Goal: Check status: Check status

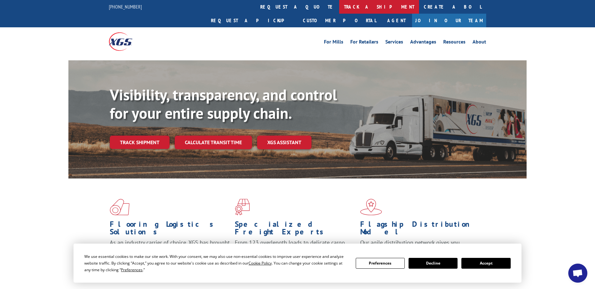
click at [339, 8] on link "track a shipment" at bounding box center [379, 7] width 80 height 14
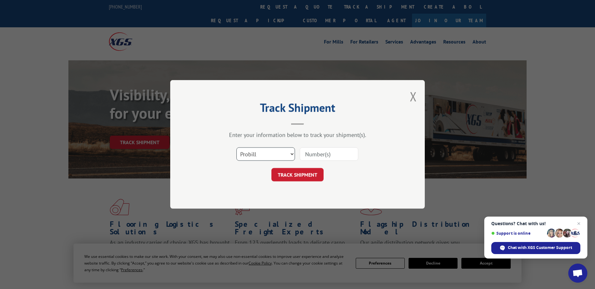
drag, startPoint x: 276, startPoint y: 156, endPoint x: 264, endPoint y: 161, distance: 13.0
click at [276, 156] on select "Select category... Probill BOL PO" at bounding box center [265, 154] width 59 height 13
select select "bol"
click at [236, 148] on select "Select category... Probill BOL PO" at bounding box center [265, 154] width 59 height 13
click at [316, 149] on input at bounding box center [329, 154] width 59 height 13
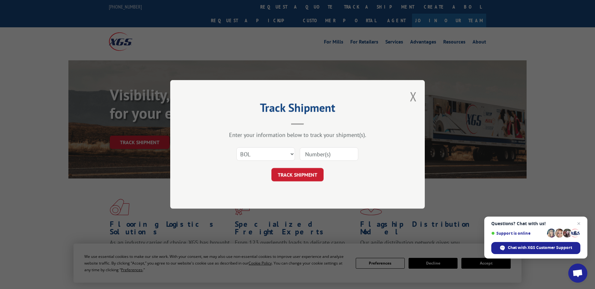
paste input "5106635"
type input "5106635"
click at [271, 169] on button "TRACK SHIPMENT" at bounding box center [297, 175] width 52 height 13
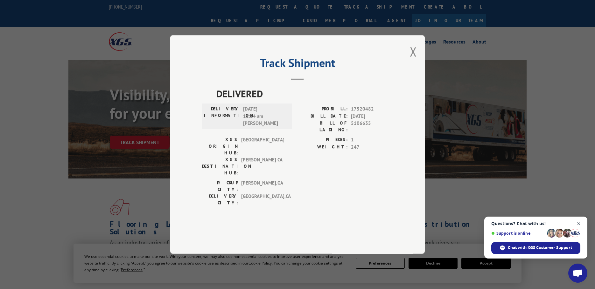
click at [577, 225] on span "Open chat" at bounding box center [579, 224] width 8 height 8
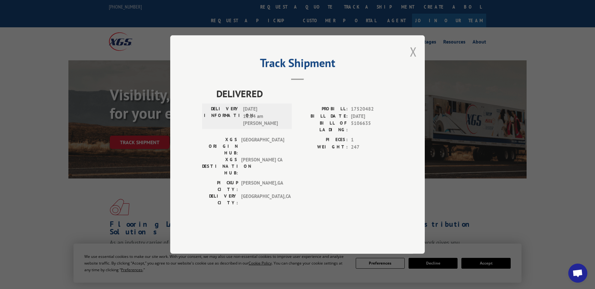
click at [416, 60] on button "Close modal" at bounding box center [413, 51] width 7 height 17
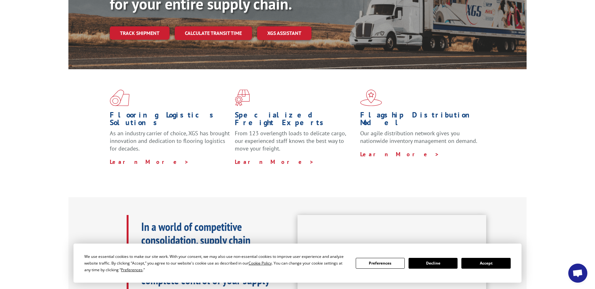
scroll to position [159, 0]
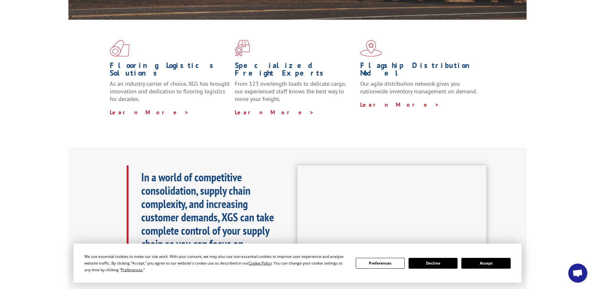
click at [497, 269] on button "Accept" at bounding box center [485, 263] width 49 height 11
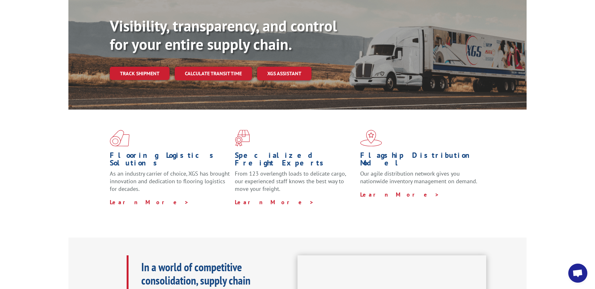
scroll to position [0, 0]
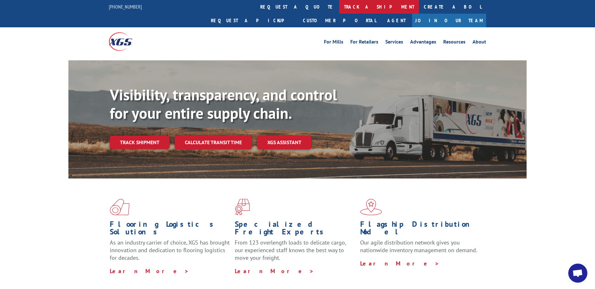
click at [339, 7] on link "track a shipment" at bounding box center [379, 7] width 80 height 14
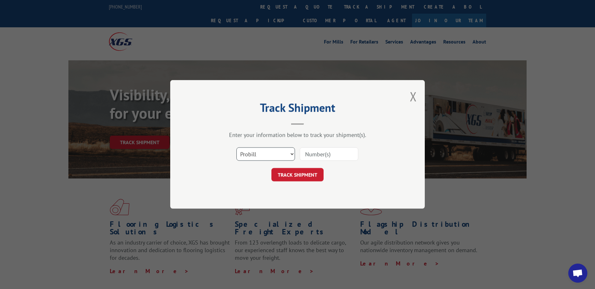
click at [262, 153] on select "Select category... Probill BOL PO" at bounding box center [265, 154] width 59 height 13
click at [236, 148] on select "Select category... Probill BOL PO" at bounding box center [265, 154] width 59 height 13
click at [250, 156] on select "Select category... Probill BOL PO" at bounding box center [265, 154] width 59 height 13
select select "bol"
click at [236, 148] on select "Select category... Probill BOL PO" at bounding box center [265, 154] width 59 height 13
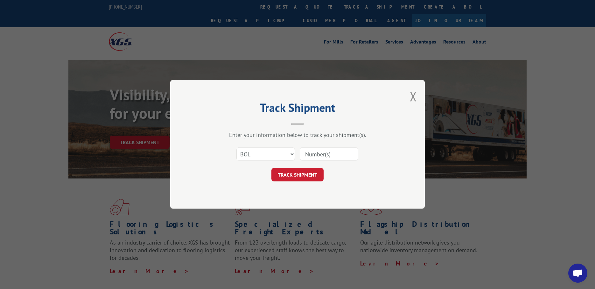
click at [339, 155] on input at bounding box center [329, 154] width 59 height 13
paste input "6000957"
type input "6000957"
click at [271, 169] on button "TRACK SHIPMENT" at bounding box center [297, 175] width 52 height 13
